Goal: Task Accomplishment & Management: Manage account settings

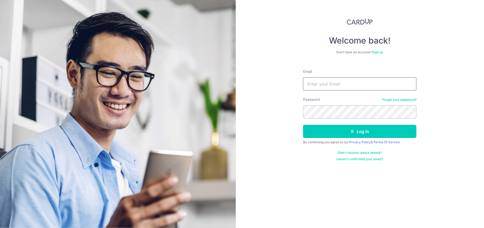
click at [331, 87] on input "Email" at bounding box center [359, 83] width 113 height 13
type input "[EMAIL_ADDRESS][DOMAIN_NAME]"
click at [303, 125] on button "Log in" at bounding box center [359, 131] width 113 height 13
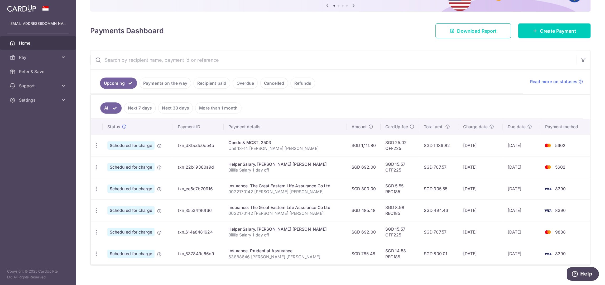
scroll to position [26, 0]
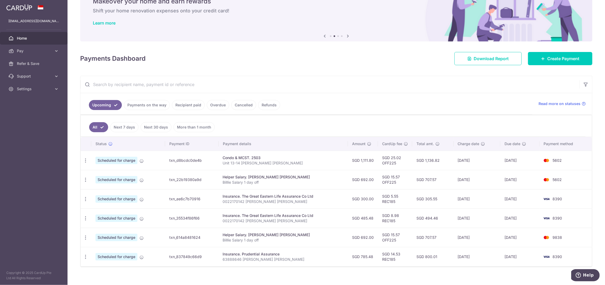
drag, startPoint x: 365, startPoint y: 1, endPoint x: 382, endPoint y: 102, distance: 102.0
click at [382, 102] on ul "Upcoming Payments on the way Recipient paid Overdue Cancelled Refunds" at bounding box center [306, 103] width 452 height 21
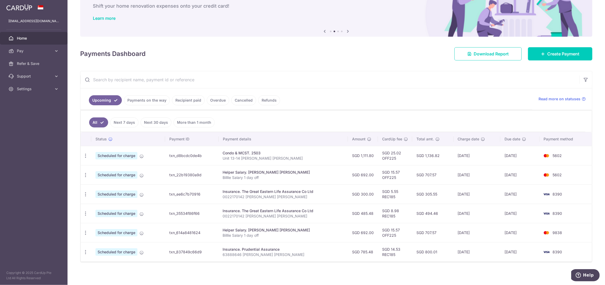
scroll to position [32, 0]
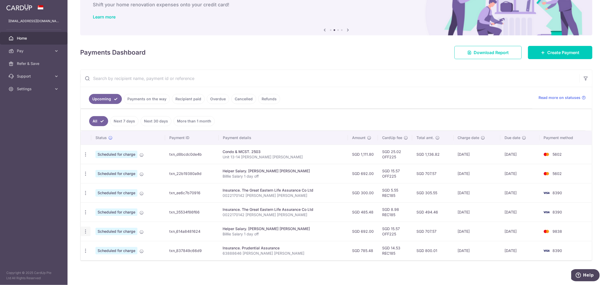
click at [85, 228] on icon "button" at bounding box center [86, 232] width 6 height 6
click at [105, 228] on span "Update payment" at bounding box center [114, 246] width 36 height 6
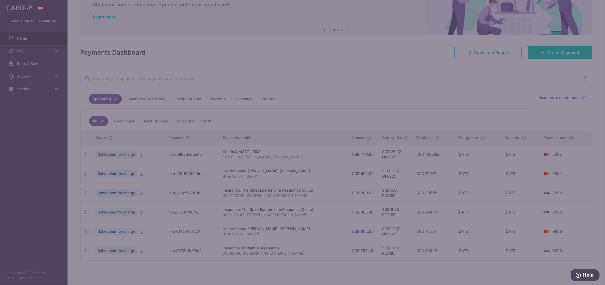
type input "OFF225"
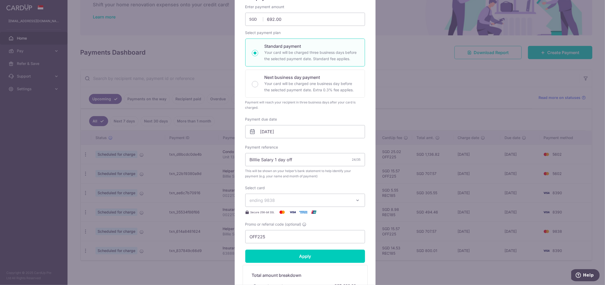
scroll to position [66, 0]
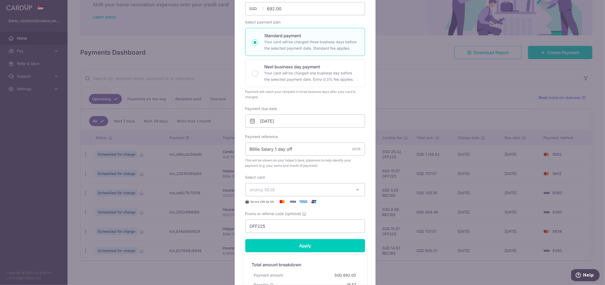
click at [358, 190] on icon "button" at bounding box center [357, 189] width 5 height 5
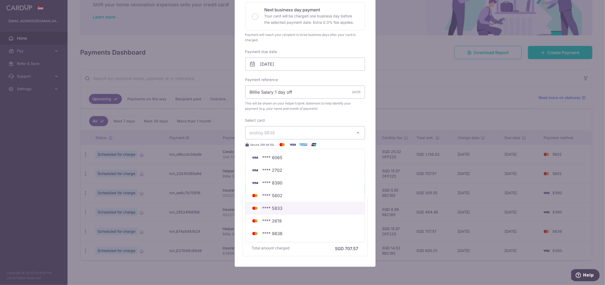
scroll to position [132, 0]
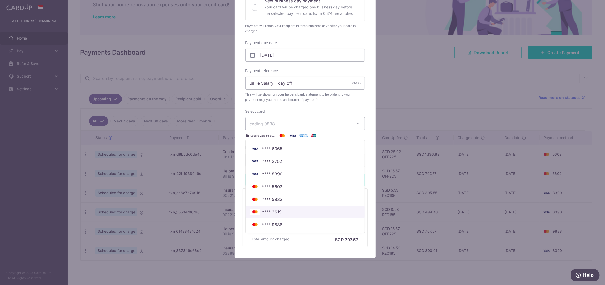
click at [275, 212] on span "**** 2619" at bounding box center [273, 212] width 20 height 6
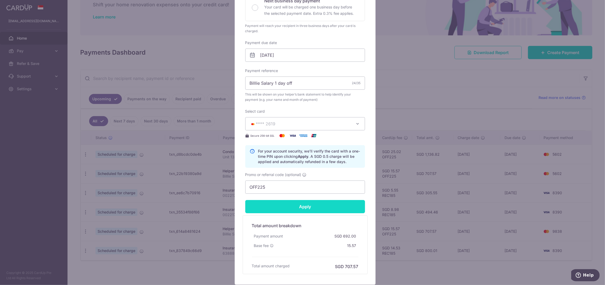
click at [300, 208] on input "Apply" at bounding box center [305, 206] width 120 height 13
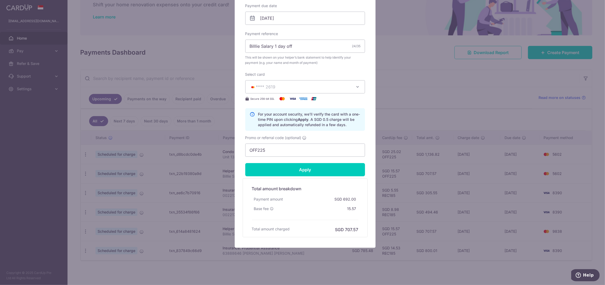
scroll to position [169, 0]
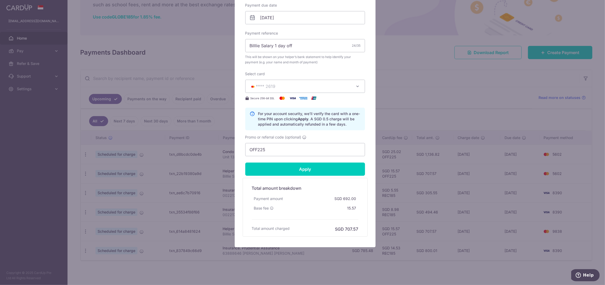
type input "Successfully Applied"
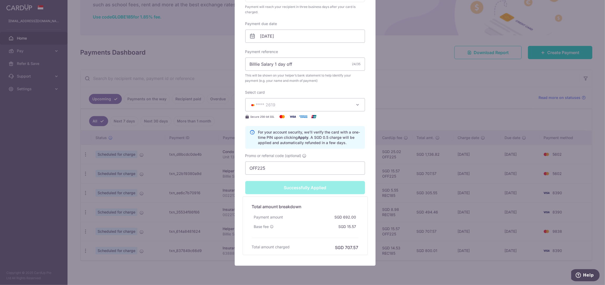
scroll to position [188, 0]
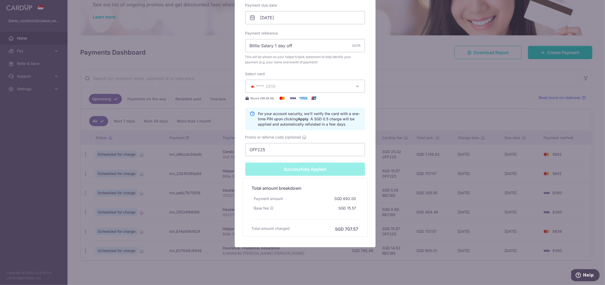
click at [426, 72] on div "Edit payment By clicking apply, you will make changes to all payments to Billie…" at bounding box center [302, 142] width 605 height 285
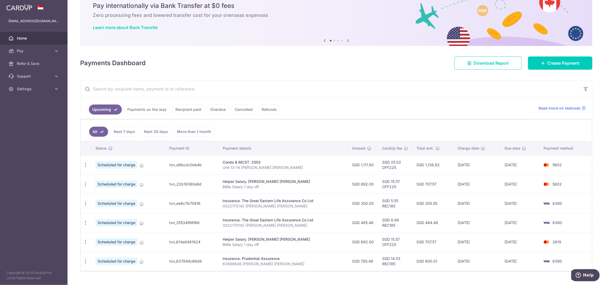
scroll to position [32, 0]
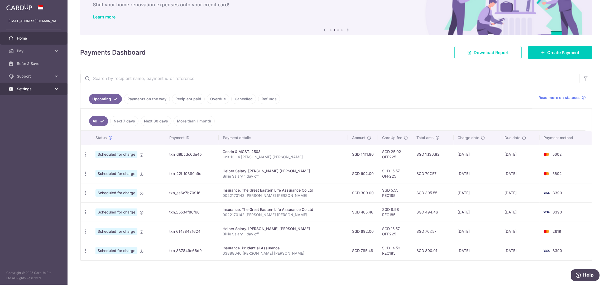
click at [45, 91] on span "Settings" at bounding box center [34, 88] width 35 height 5
click at [27, 114] on span "Logout" at bounding box center [34, 114] width 35 height 5
